Goal: Task Accomplishment & Management: Manage account settings

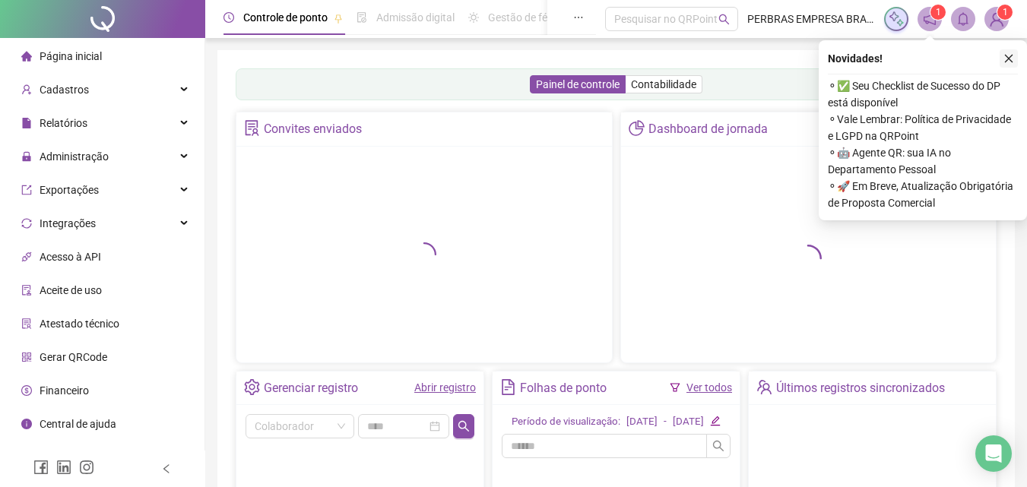
click at [1008, 58] on icon "close" at bounding box center [1009, 58] width 11 height 11
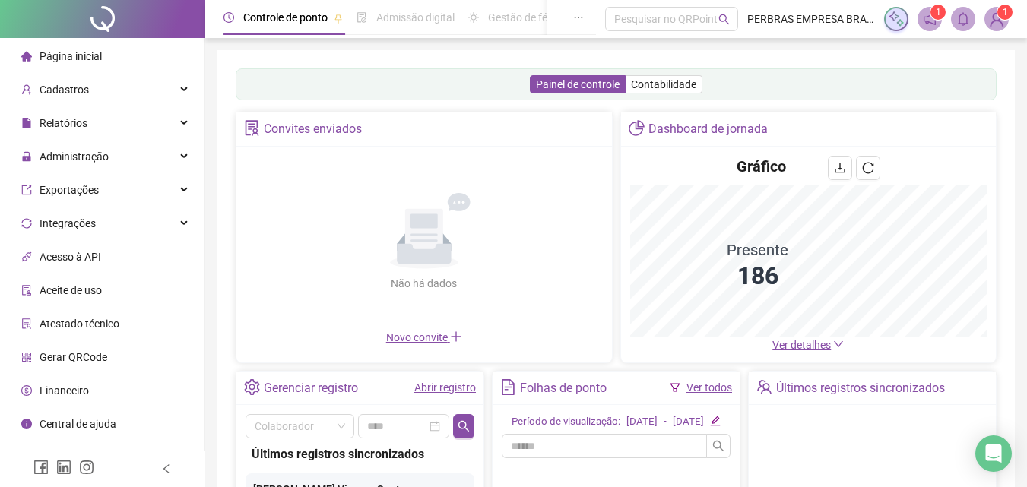
scroll to position [228, 0]
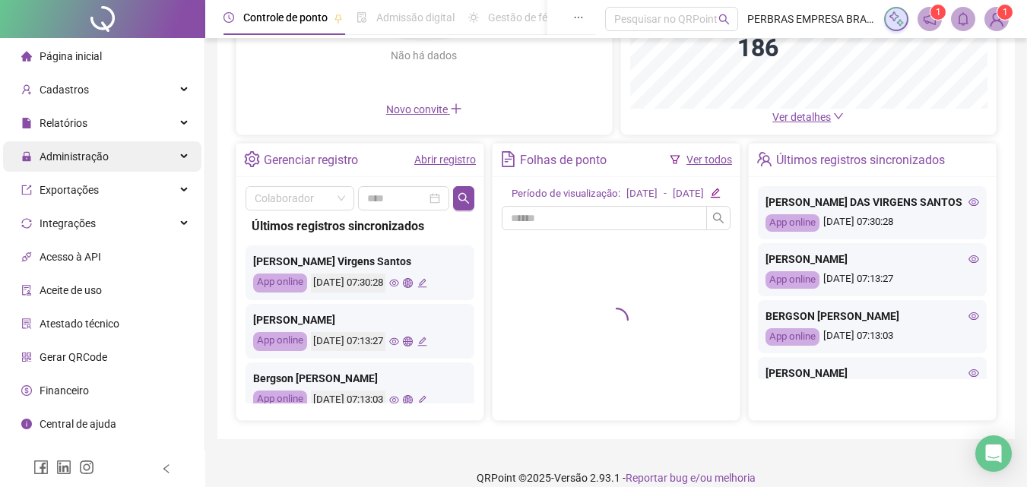
click at [53, 159] on span "Administração" at bounding box center [74, 157] width 69 height 12
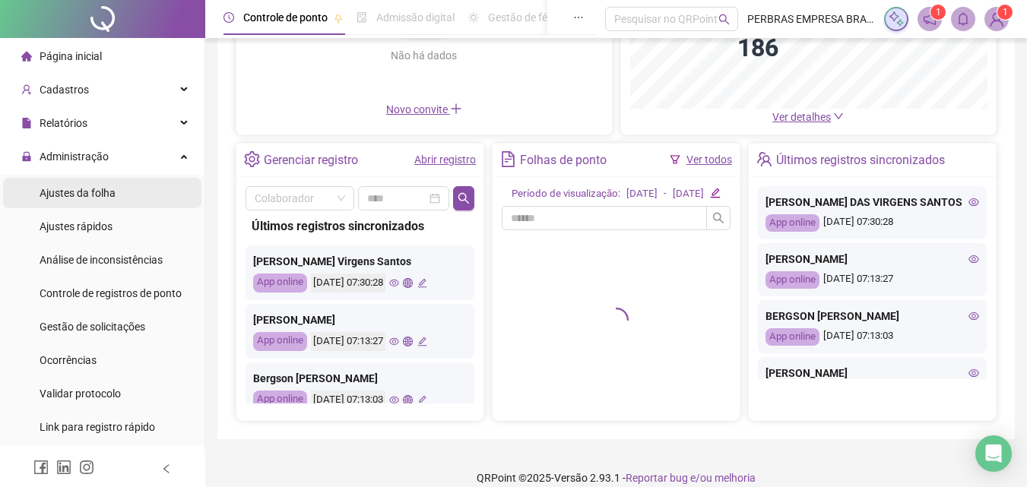
click at [88, 196] on span "Ajustes da folha" at bounding box center [78, 193] width 76 height 12
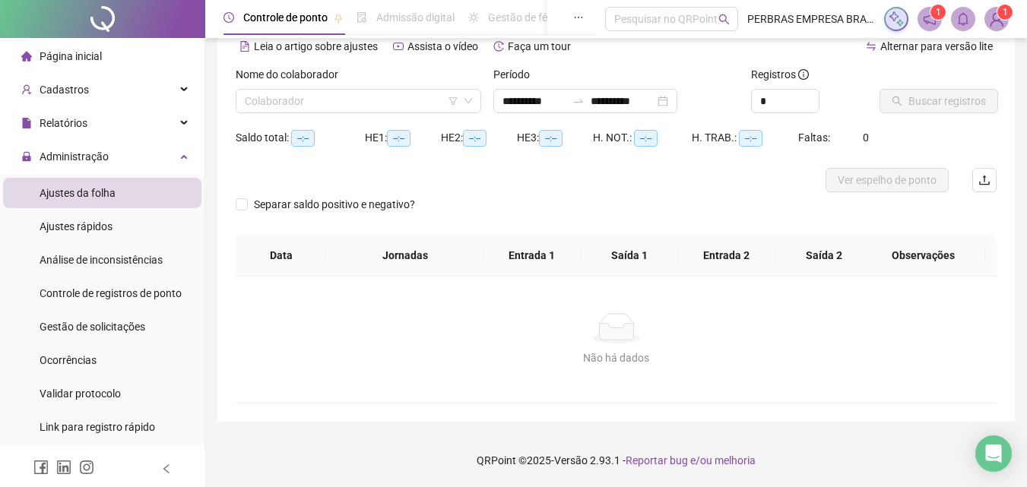
scroll to position [74, 0]
type input "**********"
click at [519, 101] on input "**********" at bounding box center [535, 101] width 64 height 17
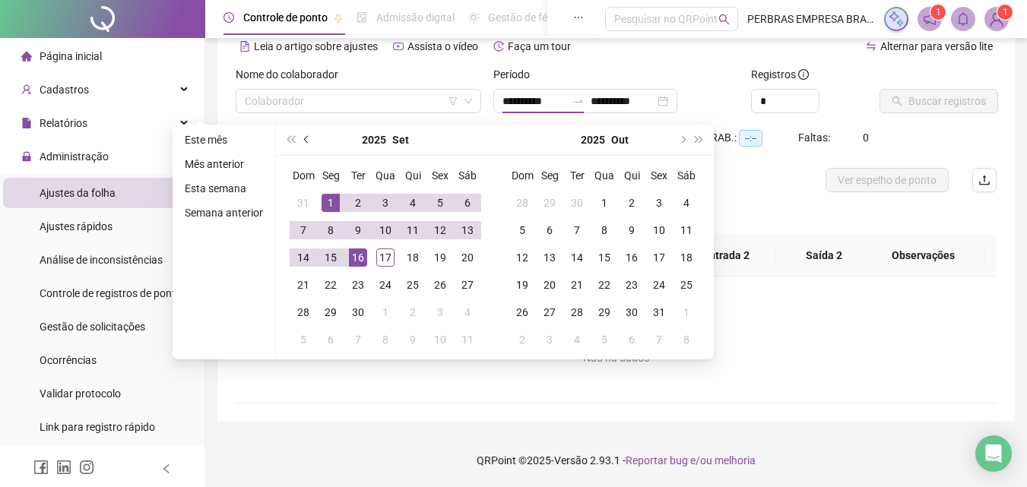
click at [312, 143] on button "prev-year" at bounding box center [307, 140] width 17 height 30
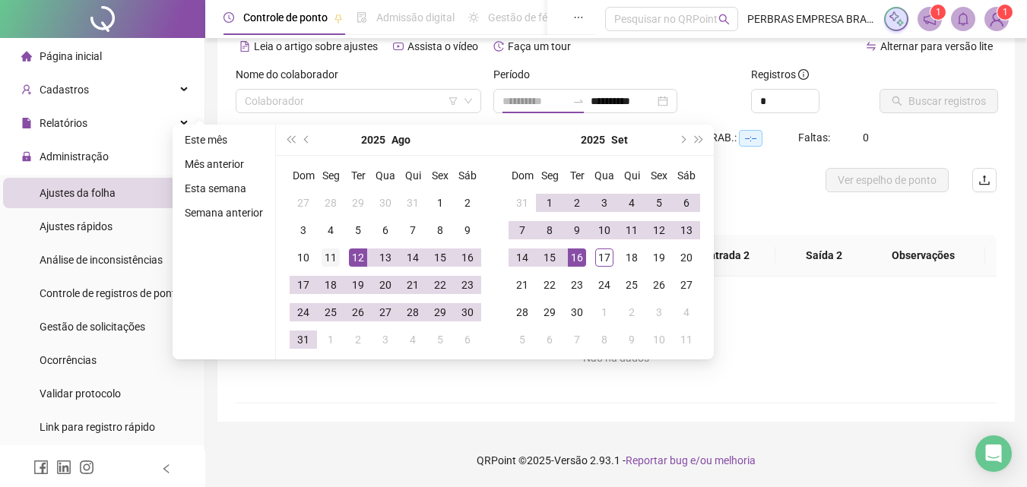
type input "**********"
click at [329, 260] on div "11" at bounding box center [331, 258] width 18 height 18
type input "**********"
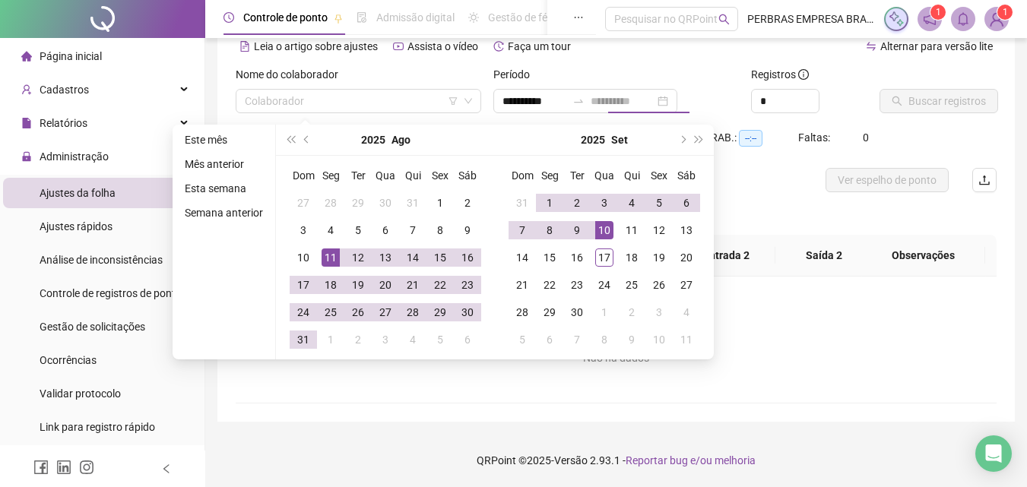
click at [602, 233] on div "10" at bounding box center [604, 230] width 18 height 18
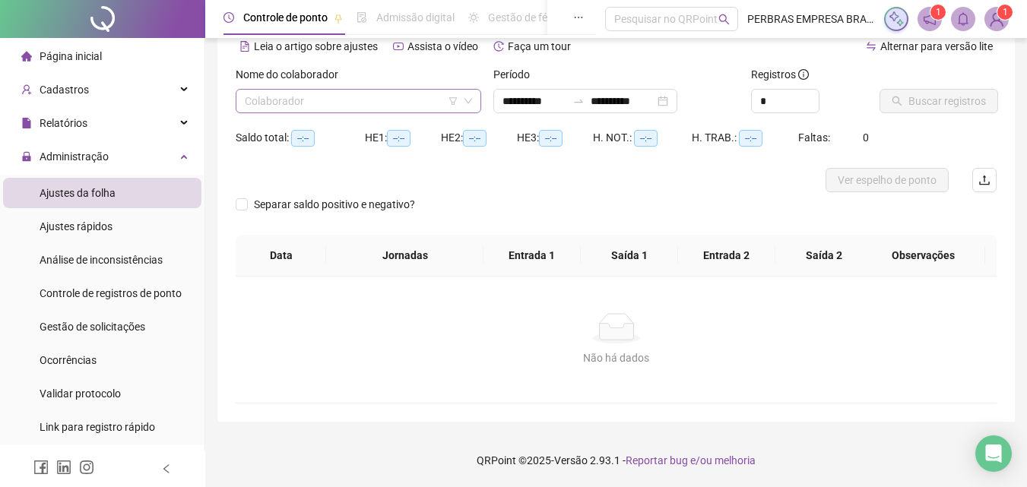
click at [354, 102] on input "search" at bounding box center [352, 101] width 214 height 23
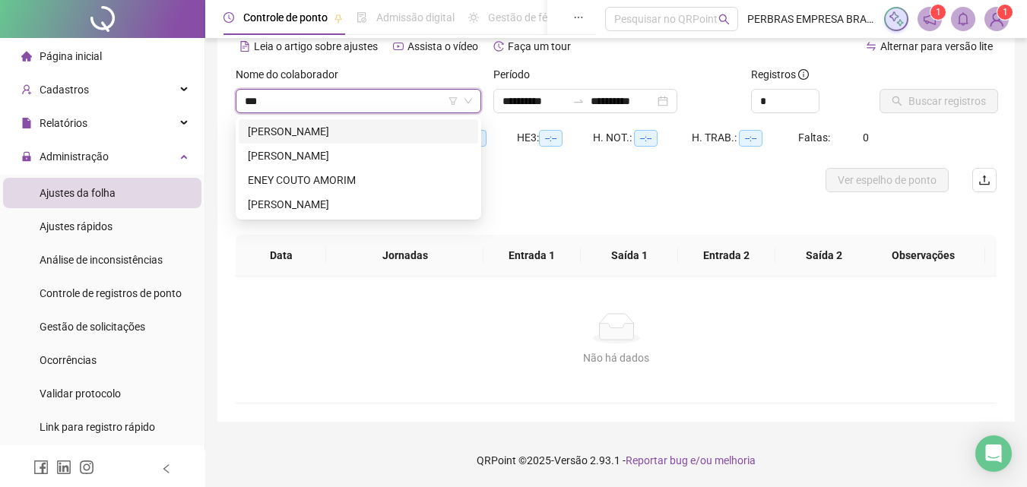
type input "****"
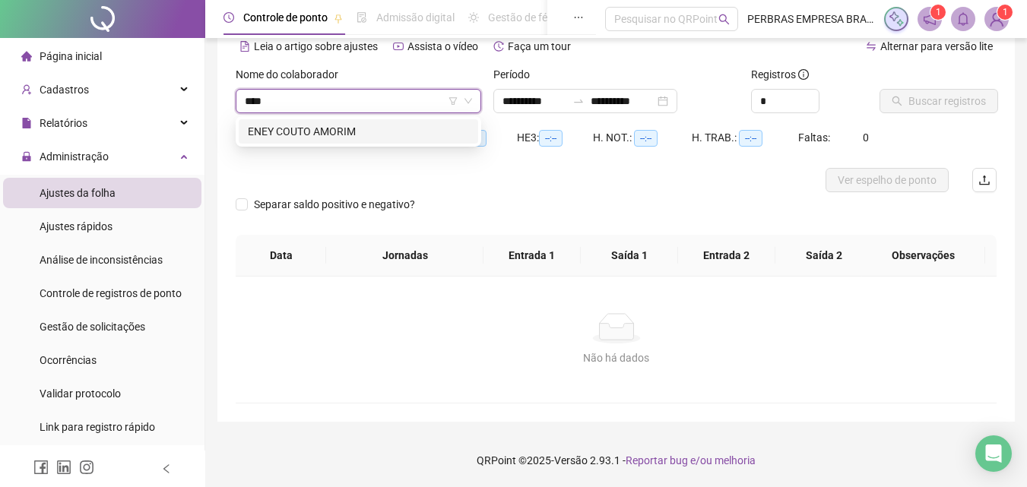
click at [352, 125] on div "ENEY COUTO AMORIM" at bounding box center [358, 131] width 221 height 17
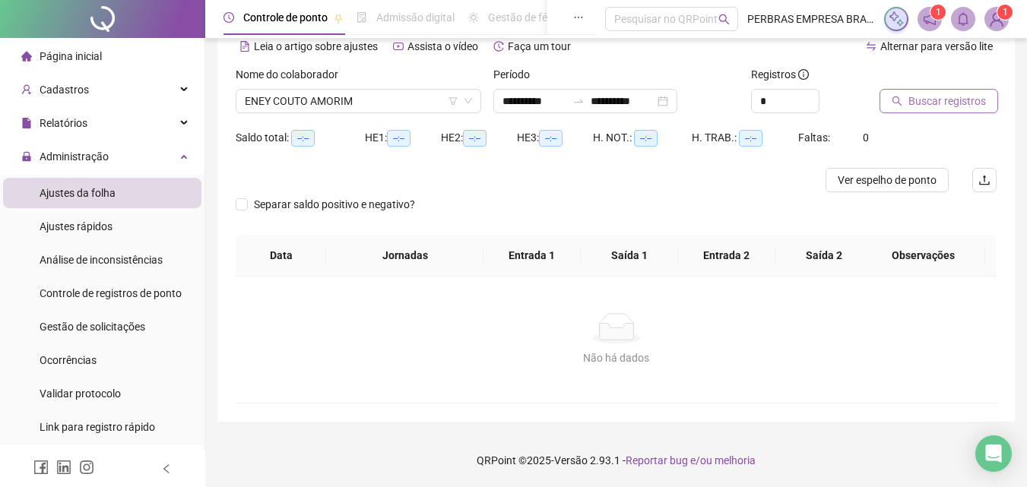
click at [980, 98] on span "Buscar registros" at bounding box center [948, 101] width 78 height 17
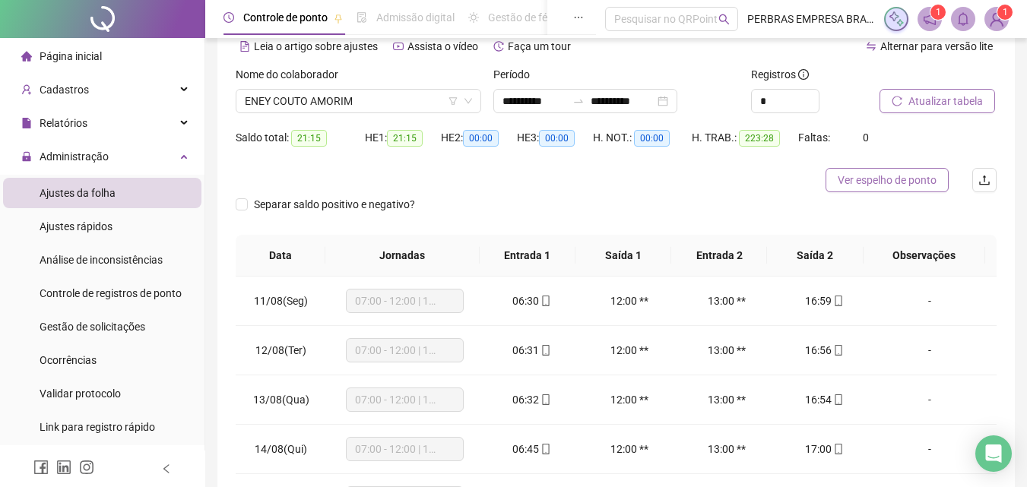
click at [917, 184] on span "Ver espelho de ponto" at bounding box center [887, 180] width 99 height 17
click at [411, 104] on span "ENEY COUTO AMORIM" at bounding box center [358, 101] width 227 height 23
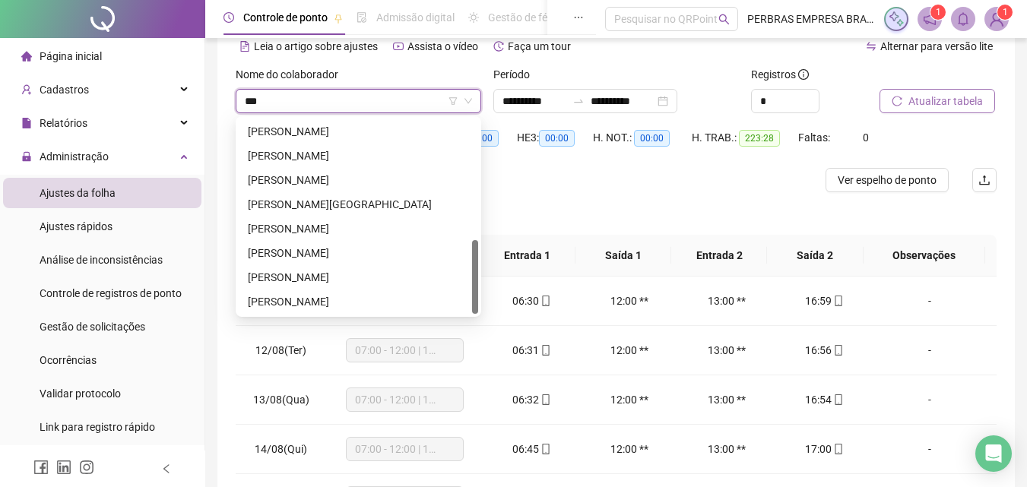
scroll to position [316, 0]
type input "****"
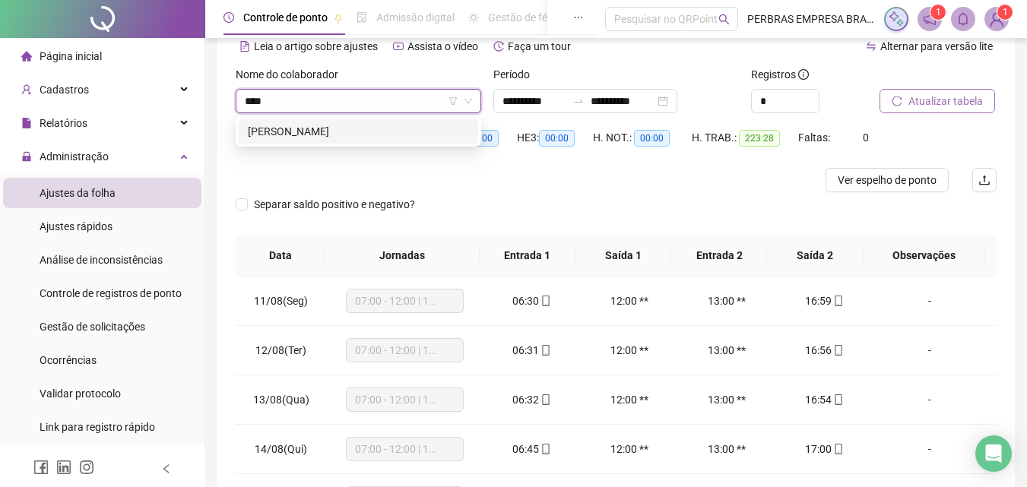
click at [398, 122] on div "MARIANA RIBEIRO DOS SANTOS" at bounding box center [359, 131] width 240 height 24
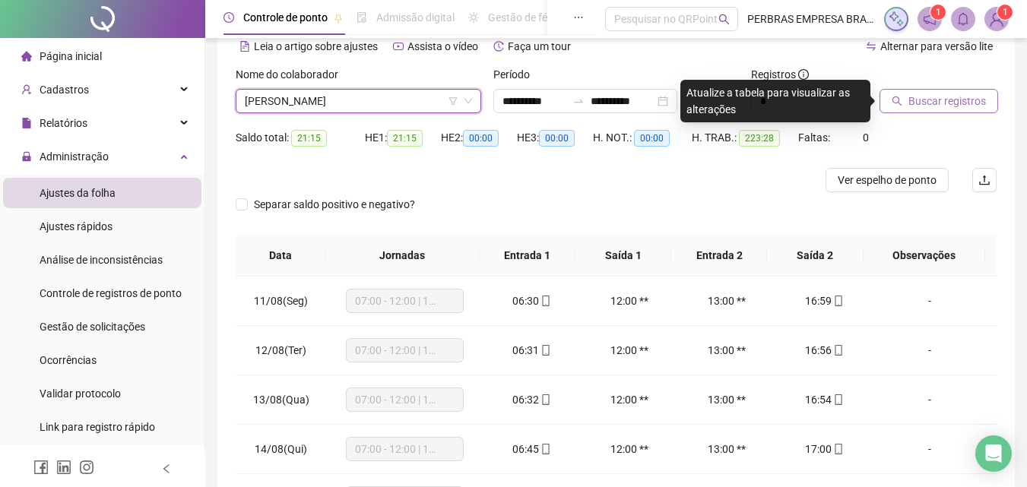
click at [929, 97] on span "Buscar registros" at bounding box center [948, 101] width 78 height 17
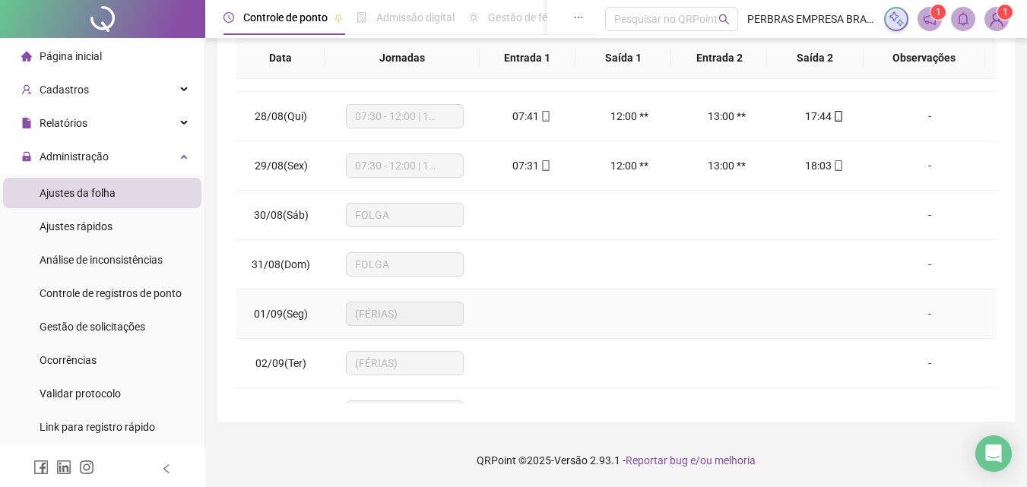
scroll to position [599, 0]
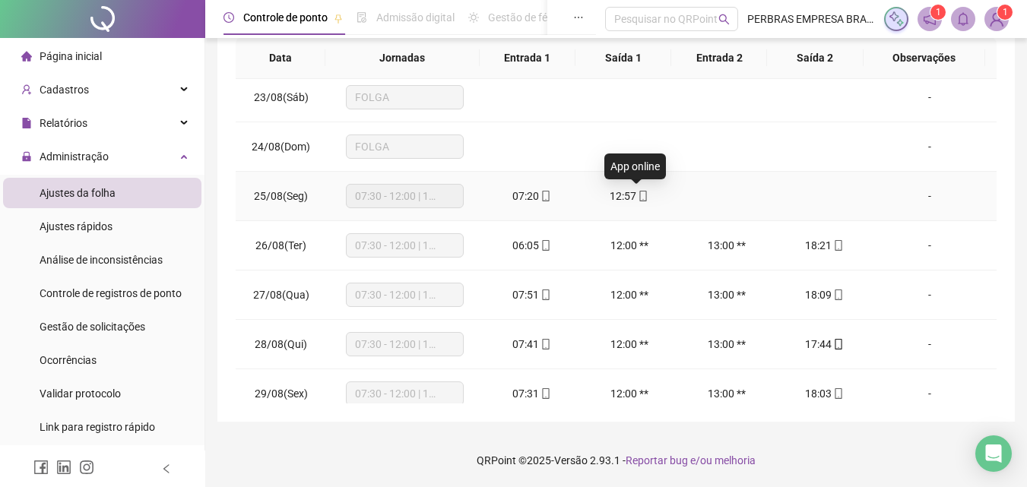
click at [638, 196] on icon "mobile" at bounding box center [643, 196] width 11 height 11
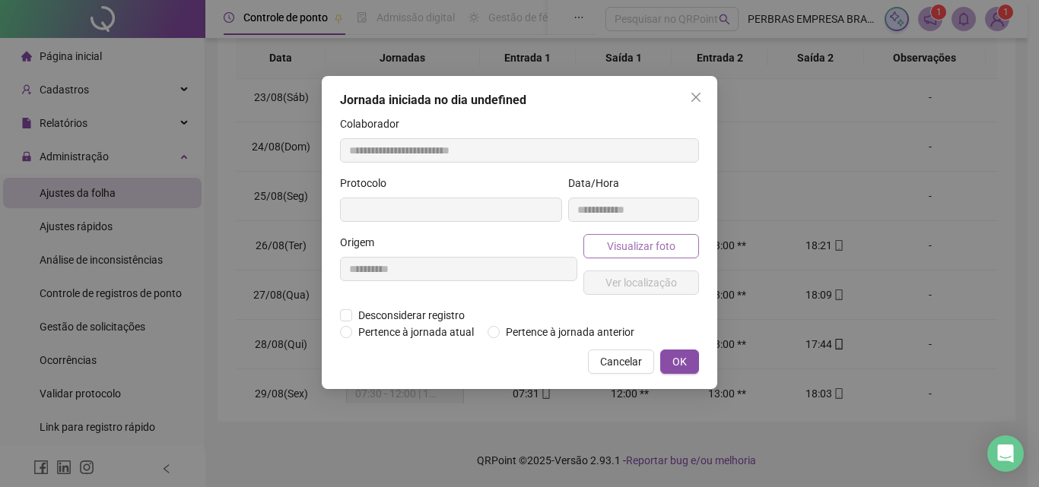
click at [652, 240] on span "Visualizar foto" at bounding box center [641, 246] width 68 height 17
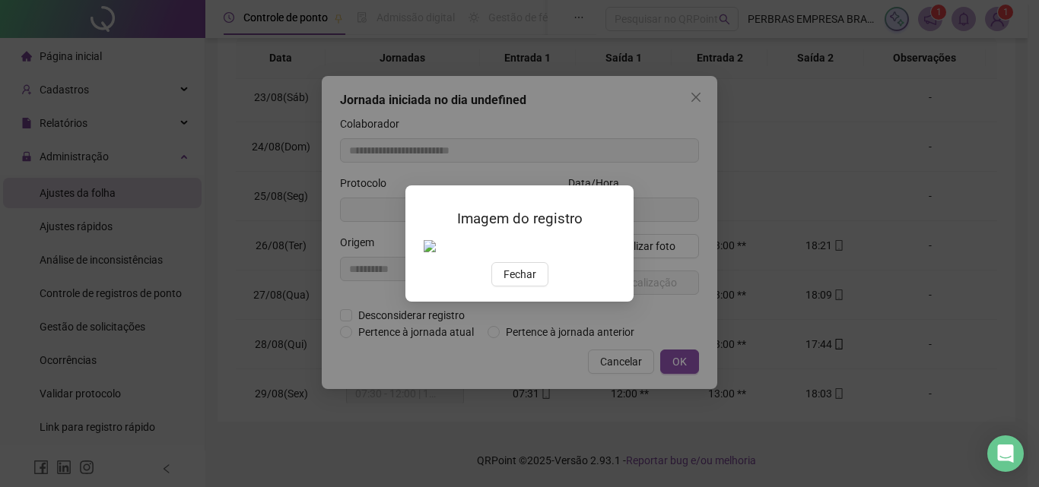
type input "**********"
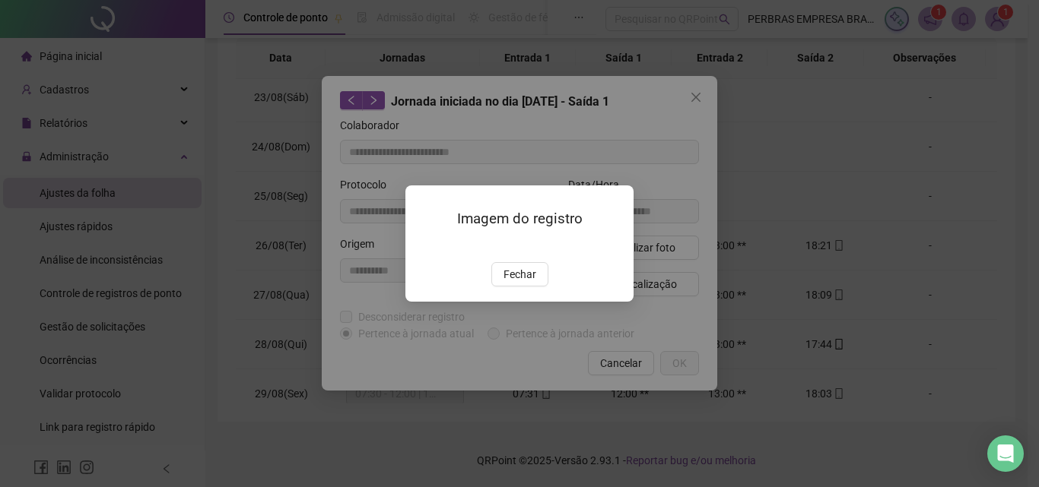
click at [424, 246] on img at bounding box center [424, 246] width 0 height 0
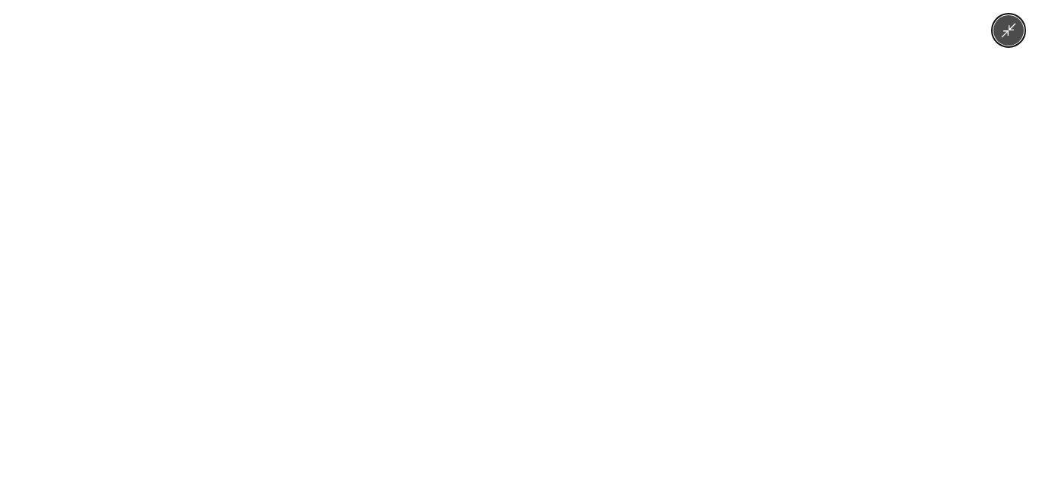
click at [545, 256] on img at bounding box center [520, 243] width 366 height 487
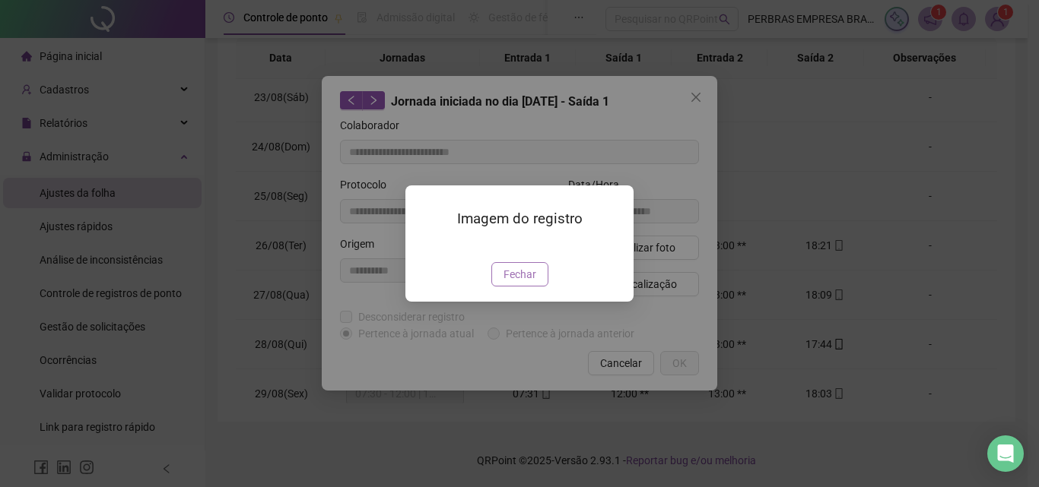
click at [519, 283] on span "Fechar" at bounding box center [519, 274] width 33 height 17
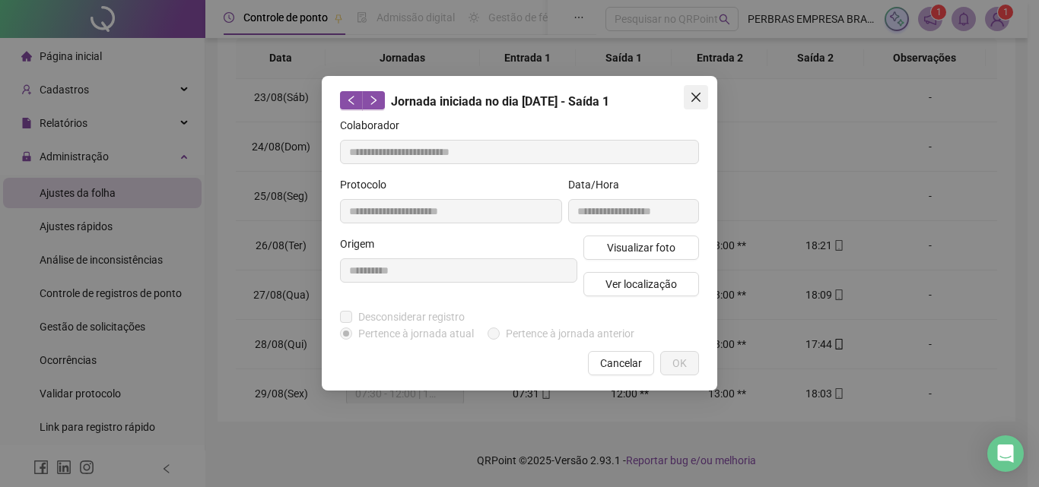
click at [693, 93] on icon "close" at bounding box center [696, 97] width 12 height 12
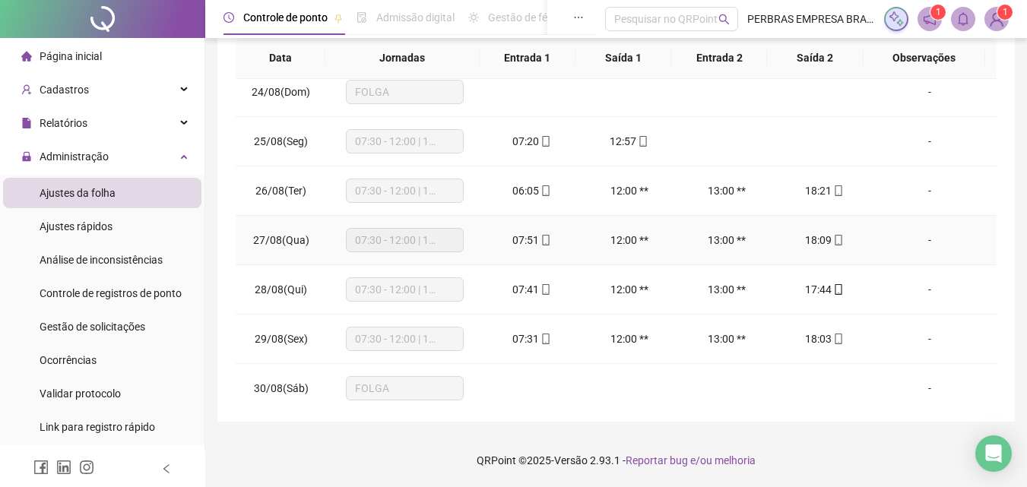
scroll to position [675, 0]
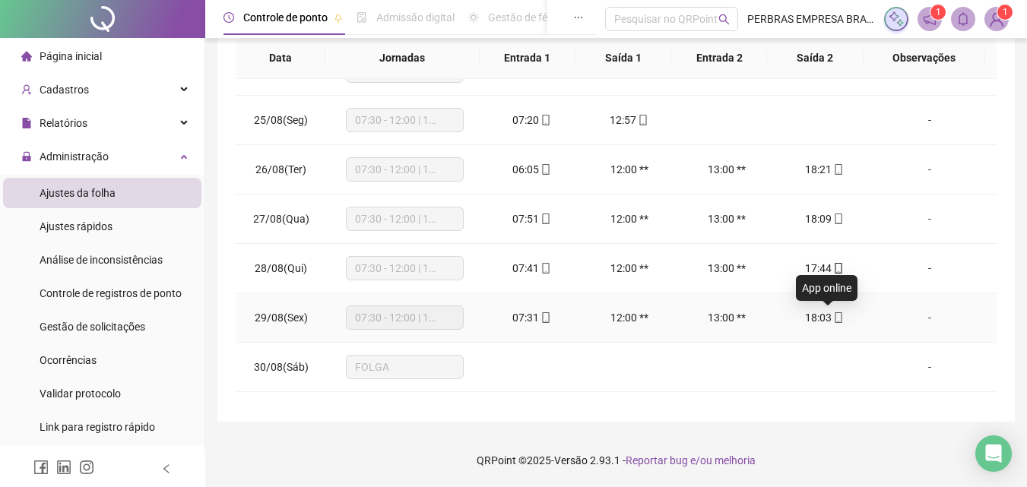
click at [835, 313] on icon "mobile" at bounding box center [838, 318] width 7 height 11
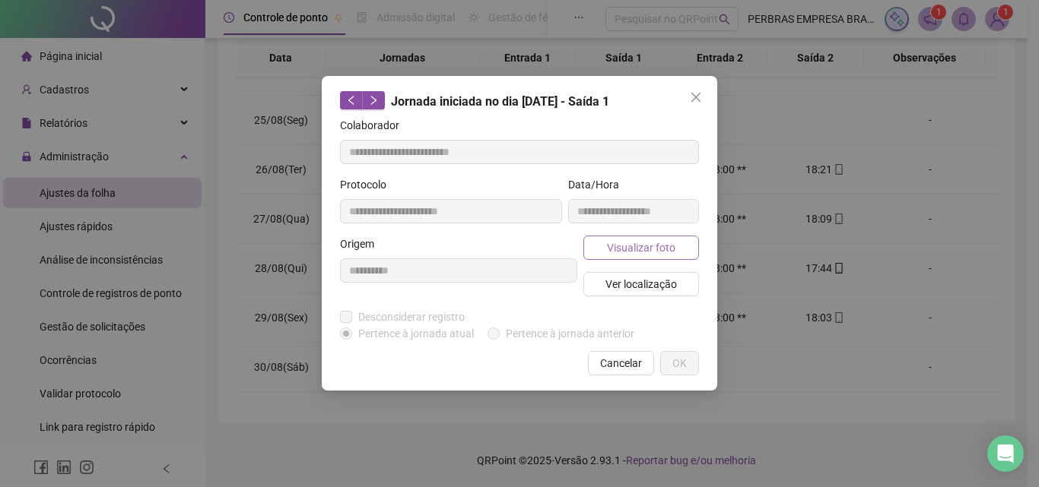
click at [643, 243] on span "Visualizar foto" at bounding box center [641, 248] width 68 height 17
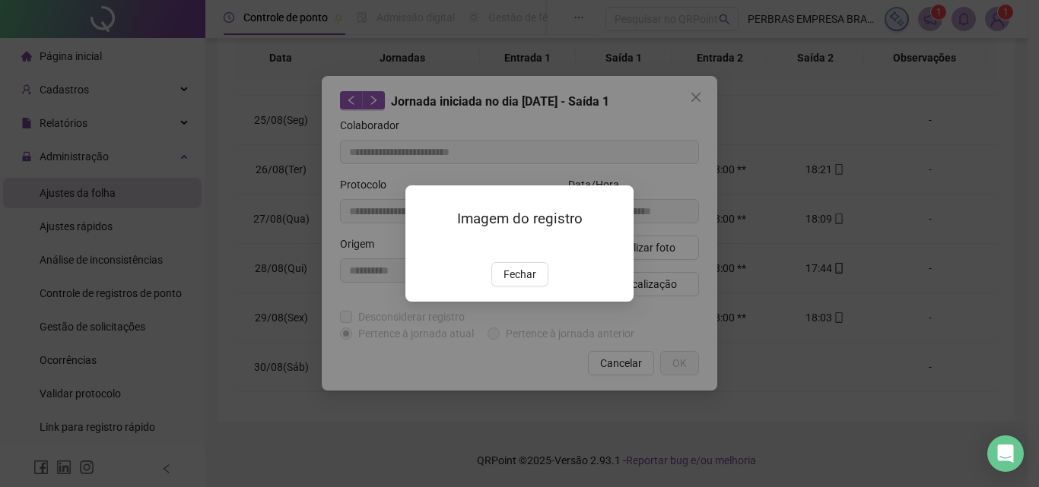
type input "**********"
click at [514, 283] on span "Fechar" at bounding box center [519, 274] width 33 height 17
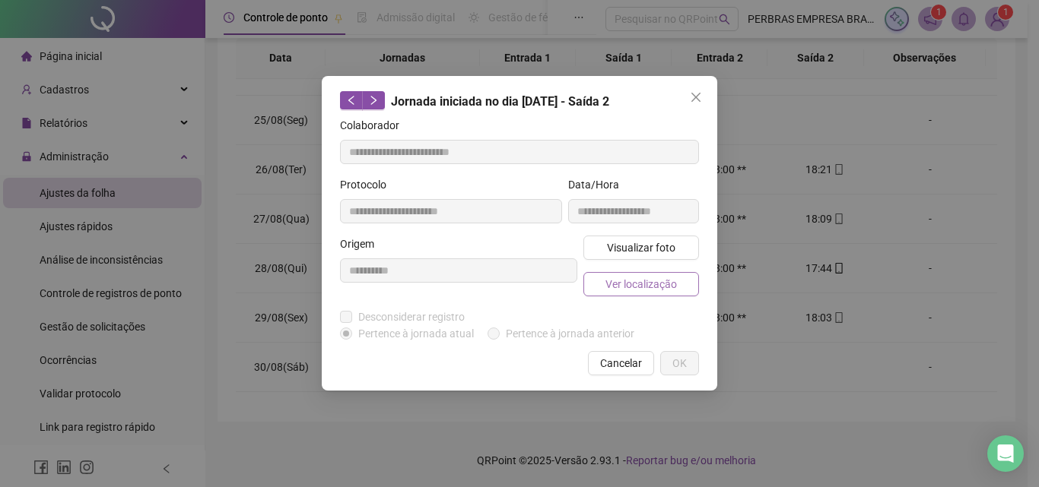
click at [666, 285] on span "Ver localização" at bounding box center [640, 284] width 71 height 17
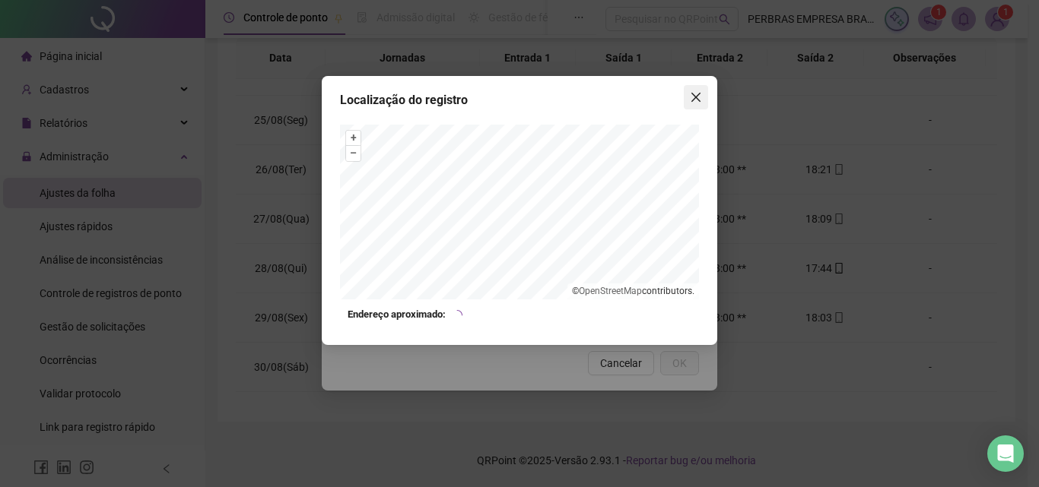
click at [701, 97] on icon "close" at bounding box center [696, 97] width 12 height 12
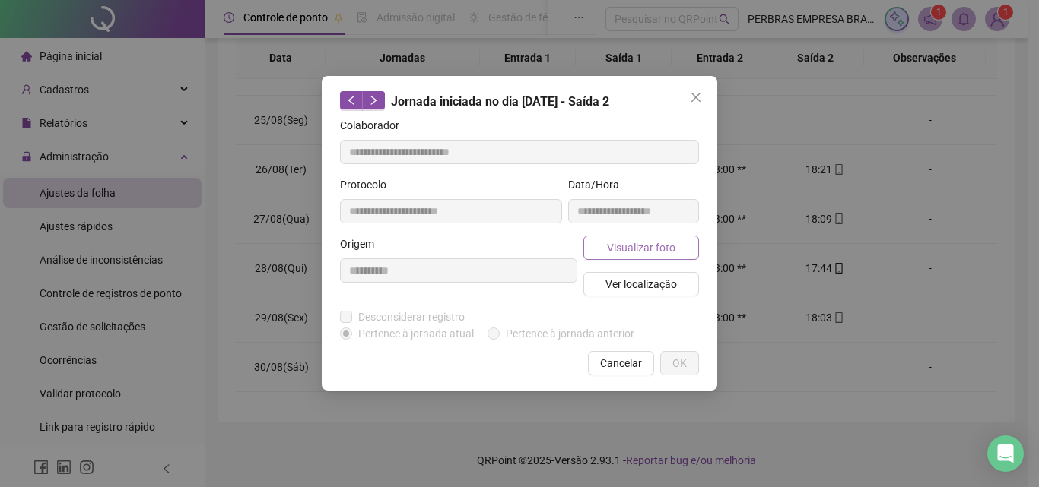
click at [659, 249] on span "Visualizar foto" at bounding box center [641, 248] width 68 height 17
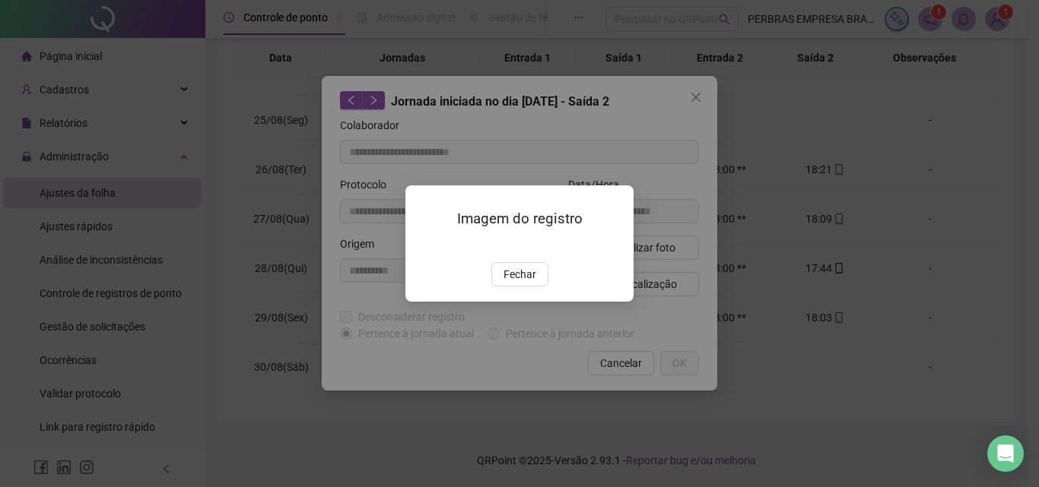
drag, startPoint x: 527, startPoint y: 367, endPoint x: 617, endPoint y: 179, distance: 208.5
click at [528, 283] on span "Fechar" at bounding box center [519, 274] width 33 height 17
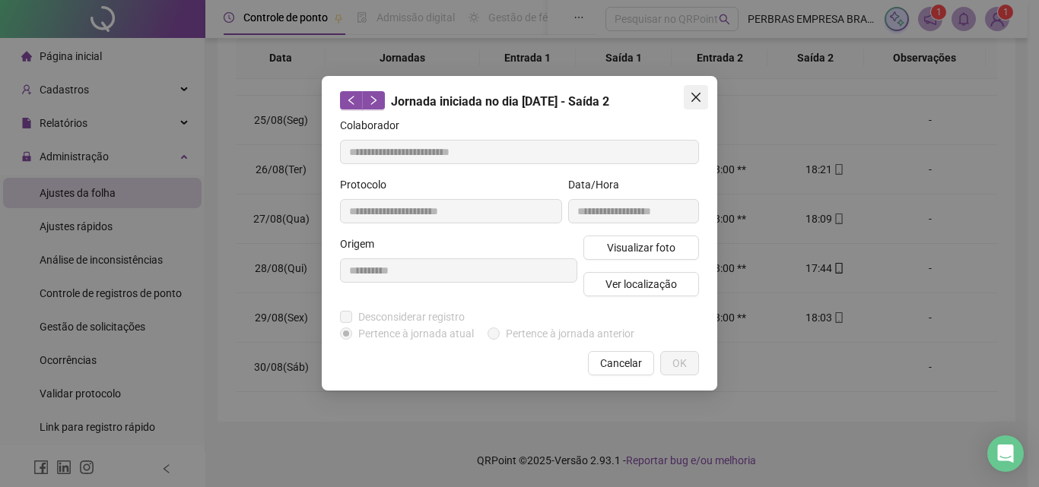
click at [694, 90] on button "Close" at bounding box center [696, 97] width 24 height 24
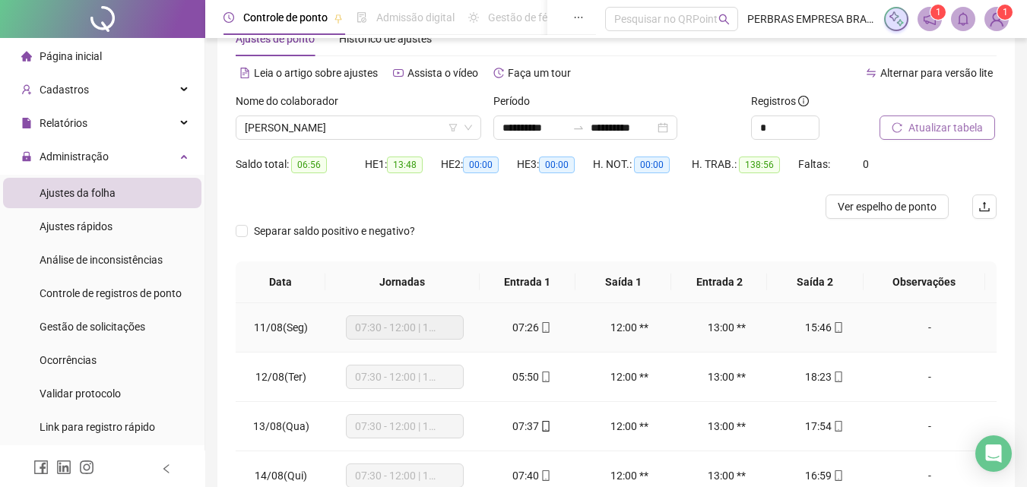
scroll to position [43, 0]
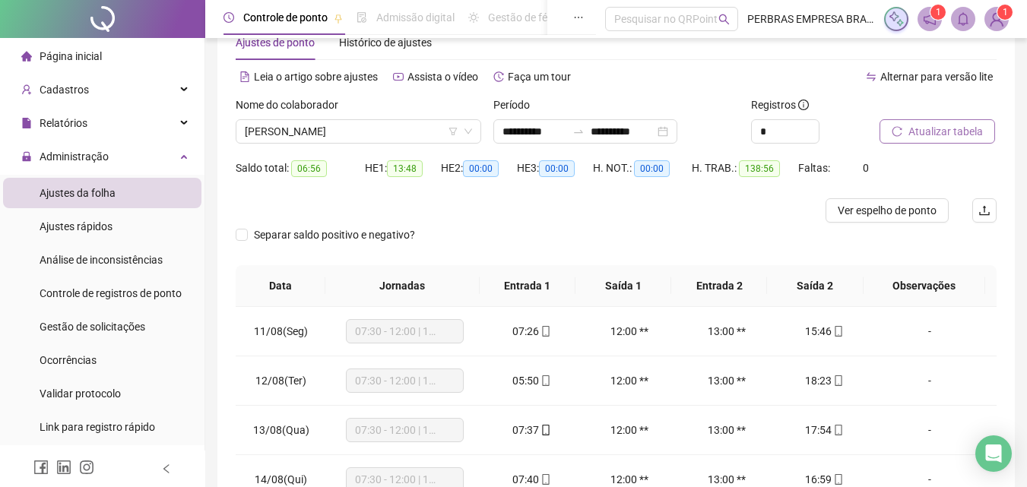
click at [99, 59] on span "Página inicial" at bounding box center [71, 56] width 62 height 12
